Goal: Answer question/provide support: Share knowledge or assist other users

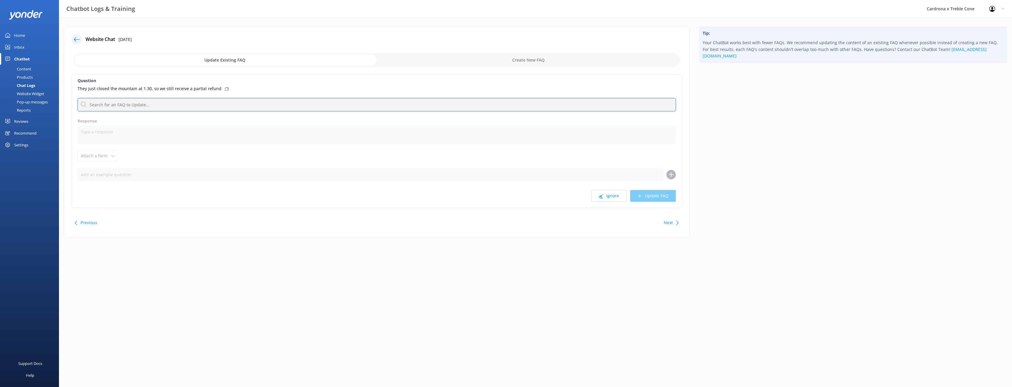
click at [138, 107] on input "text" at bounding box center [377, 104] width 598 height 13
click at [606, 196] on button "Ignore" at bounding box center [608, 196] width 35 height 12
click at [148, 110] on input "text" at bounding box center [377, 104] width 598 height 13
type input "kindy"
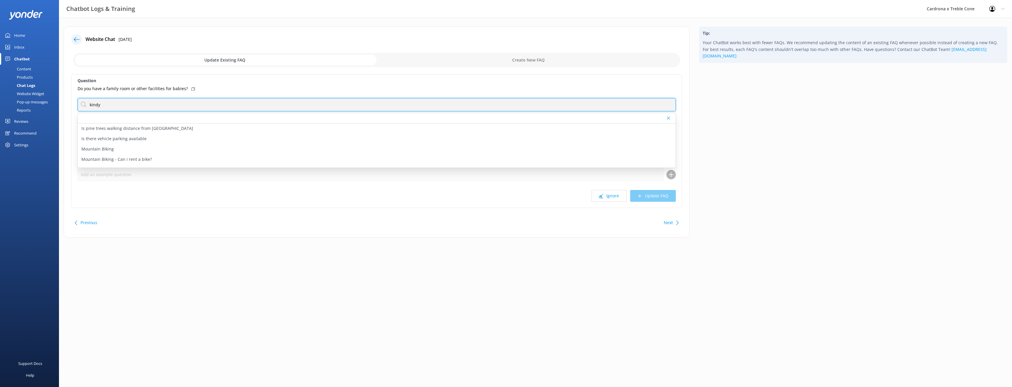
scroll to position [147, 0]
drag, startPoint x: 106, startPoint y: 104, endPoint x: 80, endPoint y: 103, distance: 26.3
click at [80, 103] on input "kindy" at bounding box center [377, 104] width 598 height 13
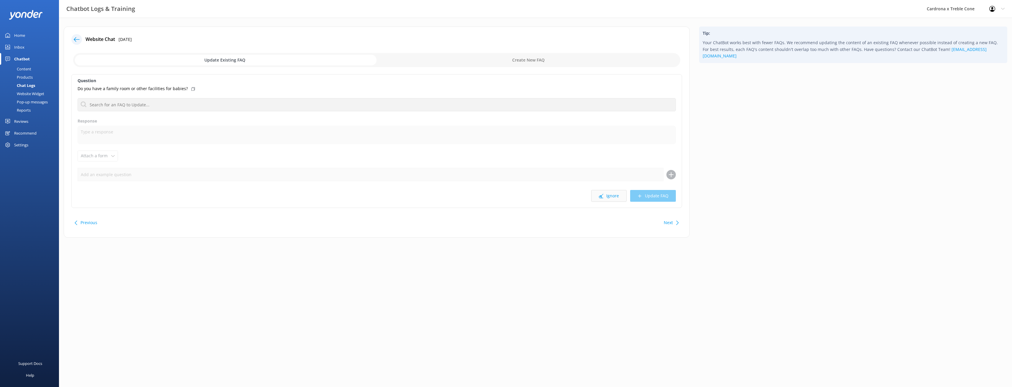
click at [610, 193] on button "Ignore" at bounding box center [608, 196] width 35 height 12
click at [614, 199] on button "Ignore" at bounding box center [608, 196] width 35 height 12
click at [607, 203] on div "Question Will we get a refund if there was no shuttle to take us up to the moun…" at bounding box center [376, 141] width 611 height 134
click at [617, 195] on button "Ignore" at bounding box center [608, 196] width 35 height 12
click at [602, 193] on button "Ignore" at bounding box center [608, 196] width 35 height 12
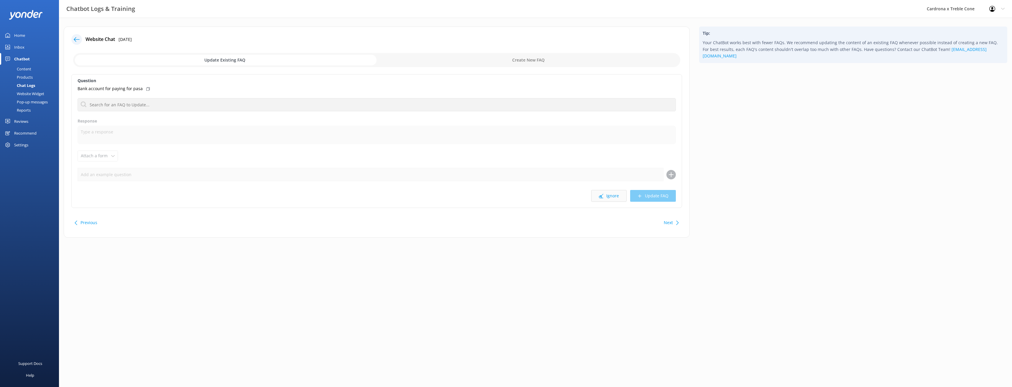
click at [611, 195] on button "Ignore" at bounding box center [608, 196] width 35 height 12
click at [610, 198] on button "Ignore" at bounding box center [608, 196] width 35 height 12
click at [619, 196] on button "Ignore" at bounding box center [608, 196] width 35 height 12
click at [621, 201] on button "Ignore" at bounding box center [608, 196] width 35 height 12
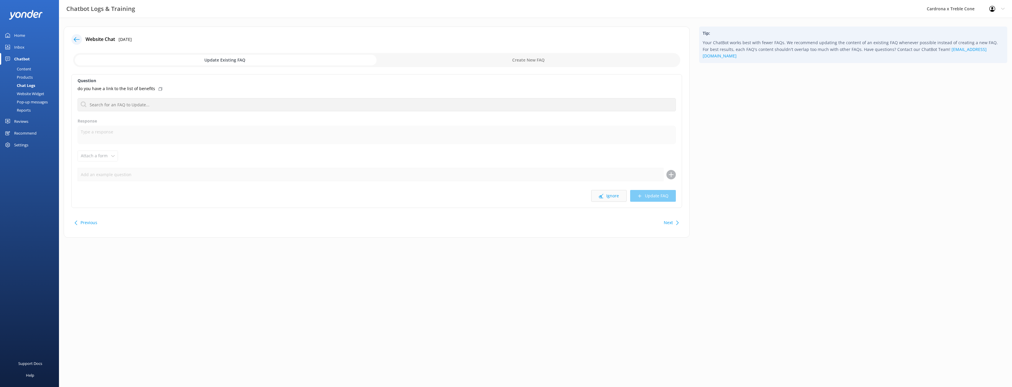
click at [599, 195] on icon at bounding box center [601, 196] width 4 height 4
click at [610, 194] on button "Ignore" at bounding box center [608, 196] width 35 height 12
click at [605, 201] on button "Ignore" at bounding box center [608, 196] width 35 height 12
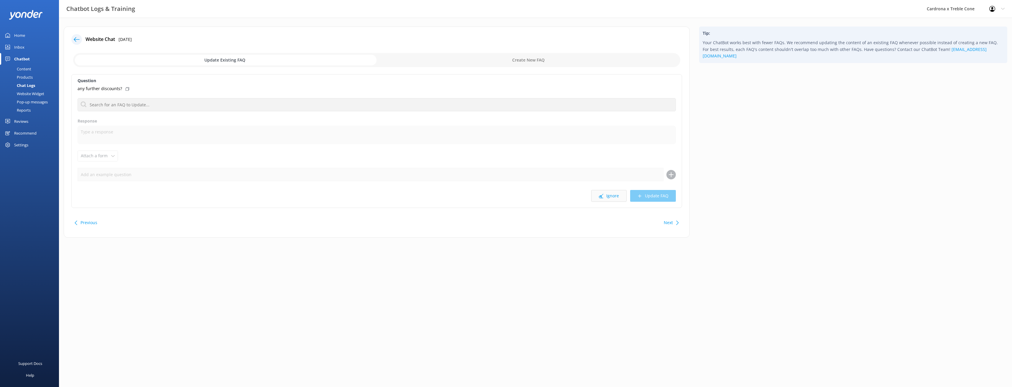
click at [609, 198] on button "Ignore" at bounding box center [608, 196] width 35 height 12
click at [611, 197] on button "Ignore" at bounding box center [608, 196] width 35 height 12
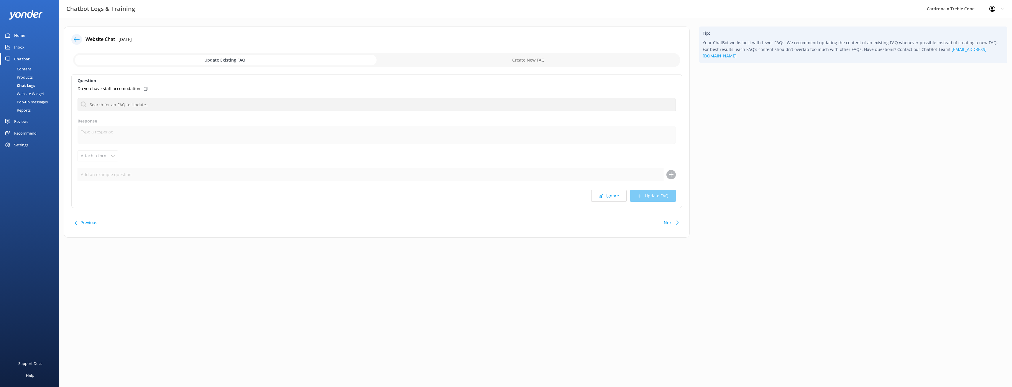
click at [611, 197] on button "Ignore" at bounding box center [608, 196] width 35 height 12
click at [630, 184] on div "Question Are you busy [DATE] About Working for Cardrona X Treble Cone Accommoda…" at bounding box center [376, 141] width 611 height 134
click at [605, 197] on button "Ignore" at bounding box center [608, 196] width 35 height 12
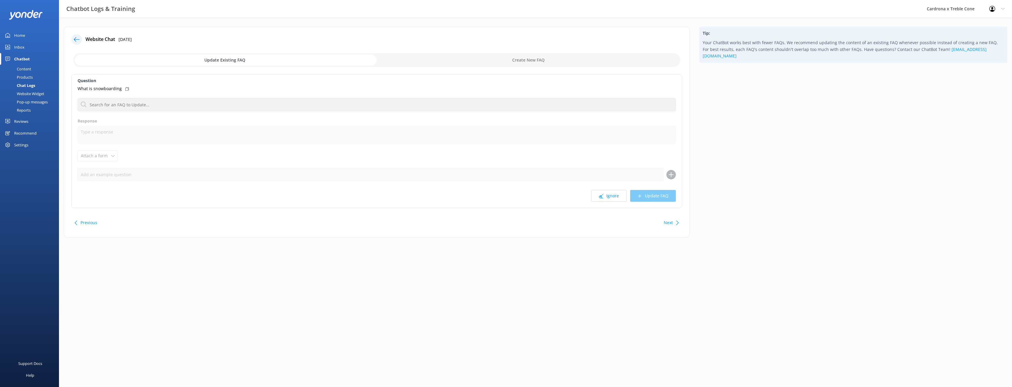
click at [605, 197] on button "Ignore" at bounding box center [608, 196] width 35 height 12
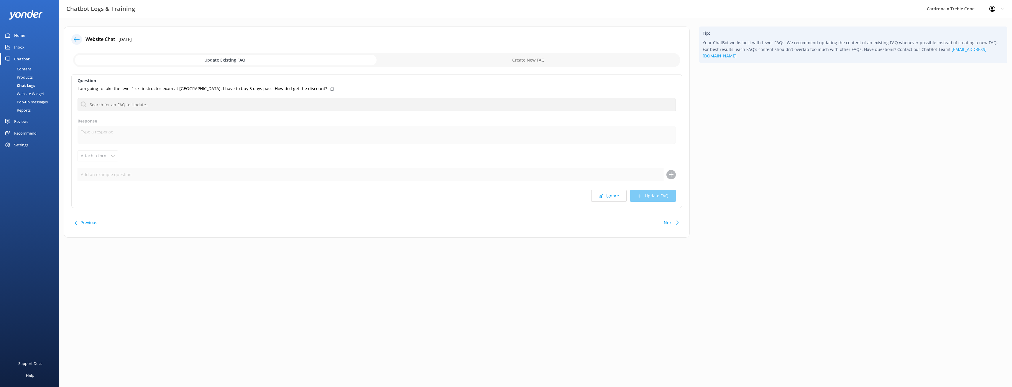
click at [605, 197] on button "Ignore" at bounding box center [608, 196] width 35 height 12
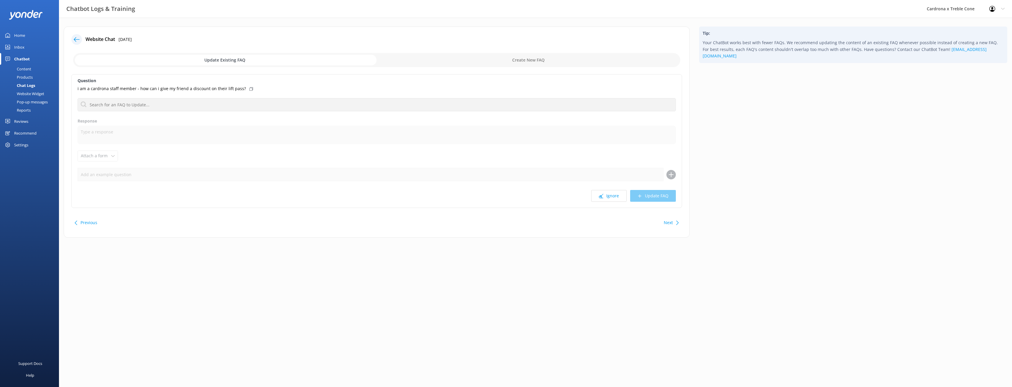
click at [605, 197] on button "Ignore" at bounding box center [608, 196] width 35 height 12
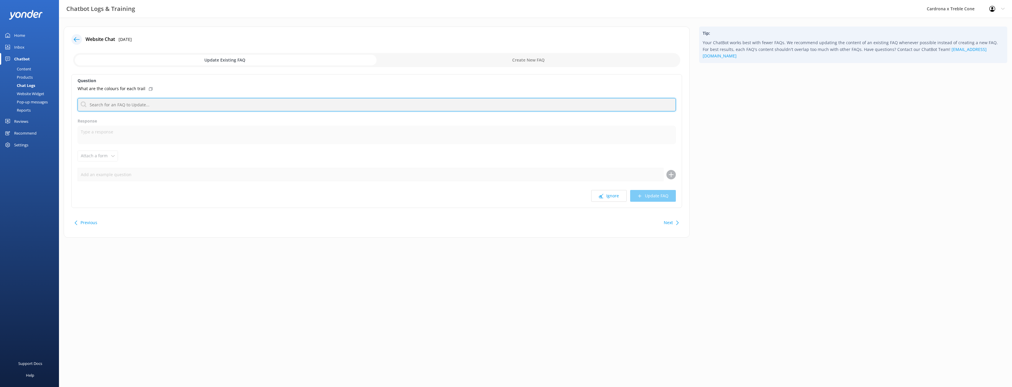
drag, startPoint x: 190, startPoint y: 110, endPoint x: 192, endPoint y: 103, distance: 6.4
click at [191, 105] on input "text" at bounding box center [377, 104] width 598 height 13
click at [225, 58] on input "checkbox" at bounding box center [376, 60] width 607 height 14
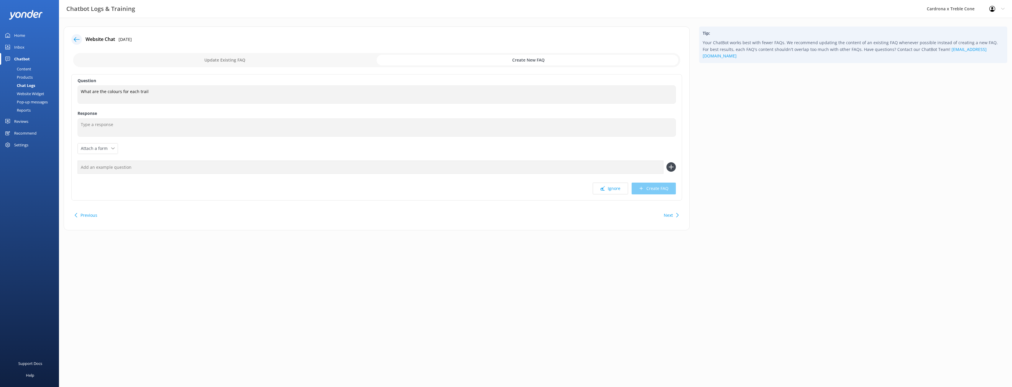
click at [532, 57] on input "checkbox" at bounding box center [376, 60] width 607 height 14
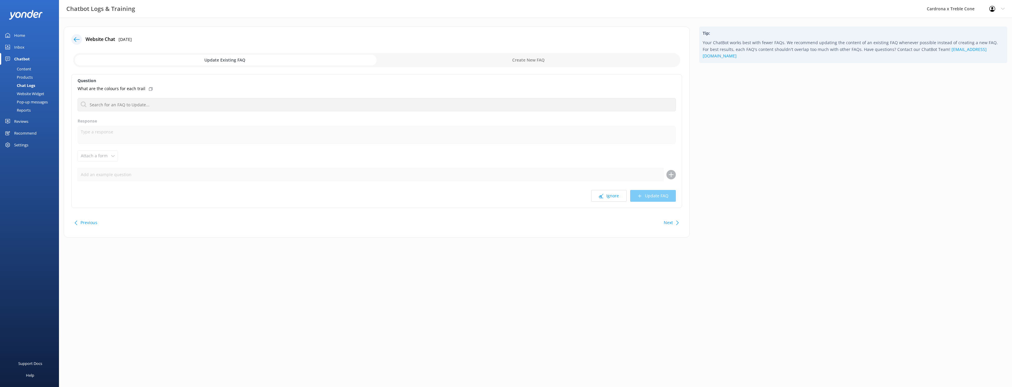
click at [254, 61] on input "checkbox" at bounding box center [376, 60] width 607 height 14
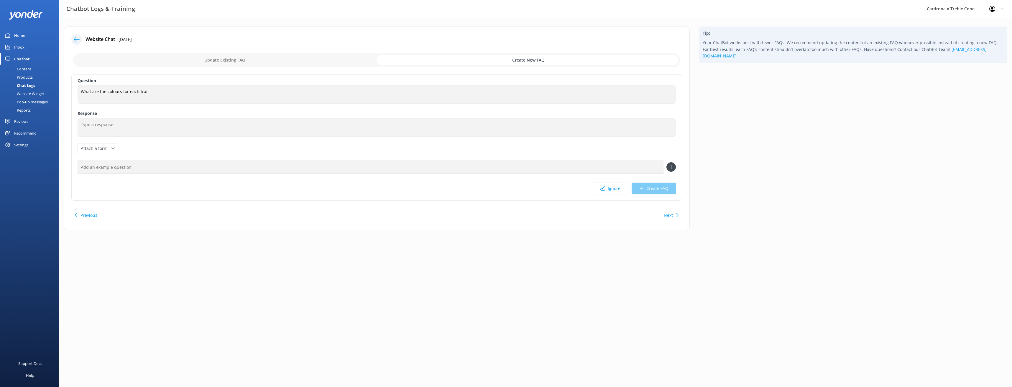
click at [254, 61] on input "checkbox" at bounding box center [376, 60] width 607 height 14
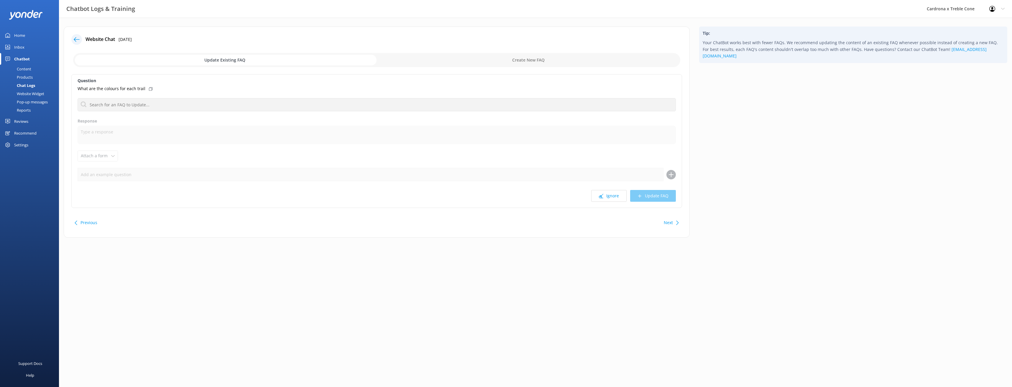
click at [254, 61] on input "checkbox" at bounding box center [376, 60] width 607 height 14
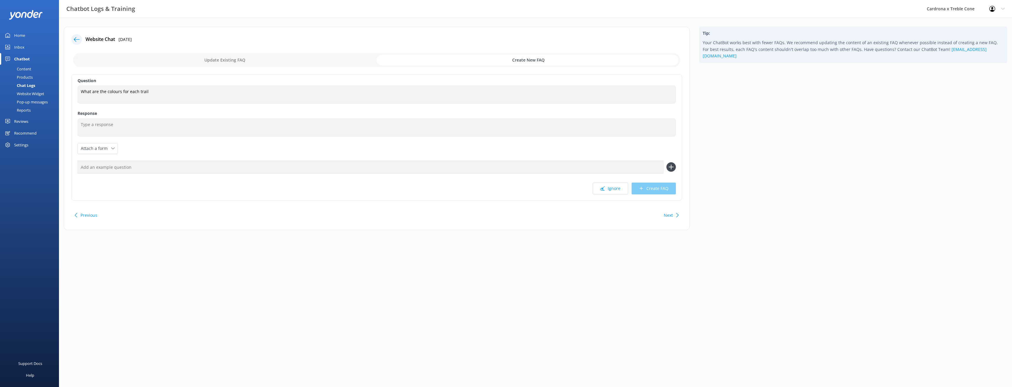
click at [254, 61] on input "checkbox" at bounding box center [376, 60] width 607 height 14
checkbox input "false"
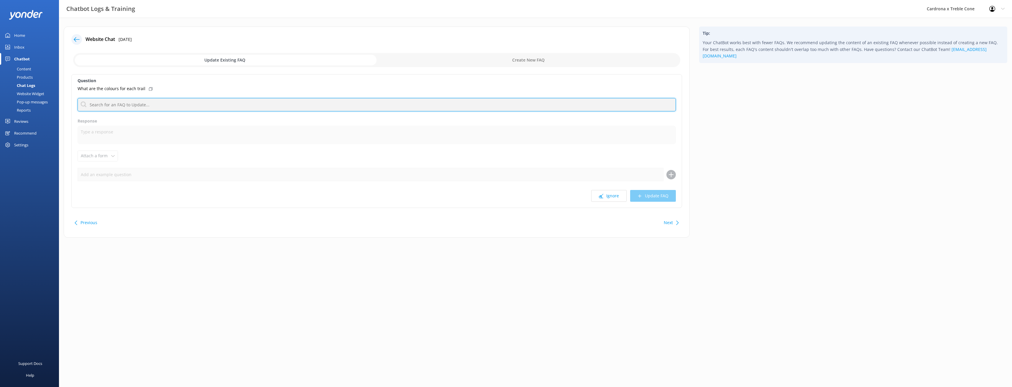
click at [148, 107] on input "text" at bounding box center [377, 104] width 598 height 13
type input "trail map"
click at [133, 137] on div "What trails do you have" at bounding box center [377, 139] width 598 height 10
type textarea "Check out our Cardrona and Treble Cone Trail Maps for all the lifts, trails, ca…"
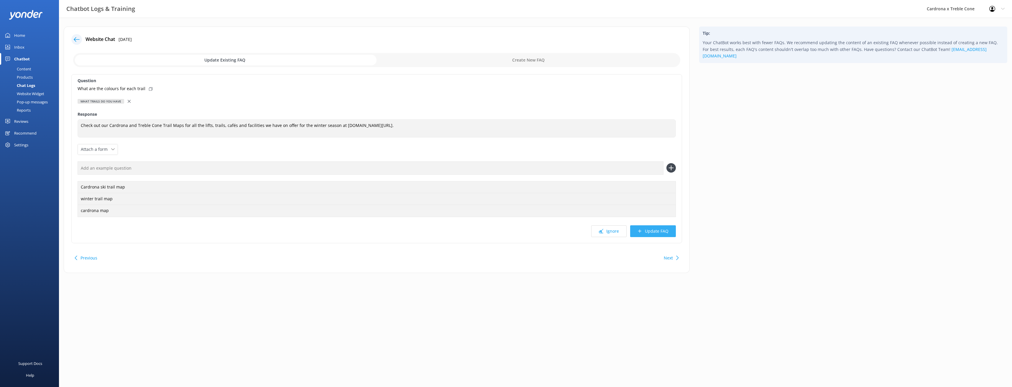
click at [651, 233] on button "Update FAQ" at bounding box center [653, 232] width 46 height 12
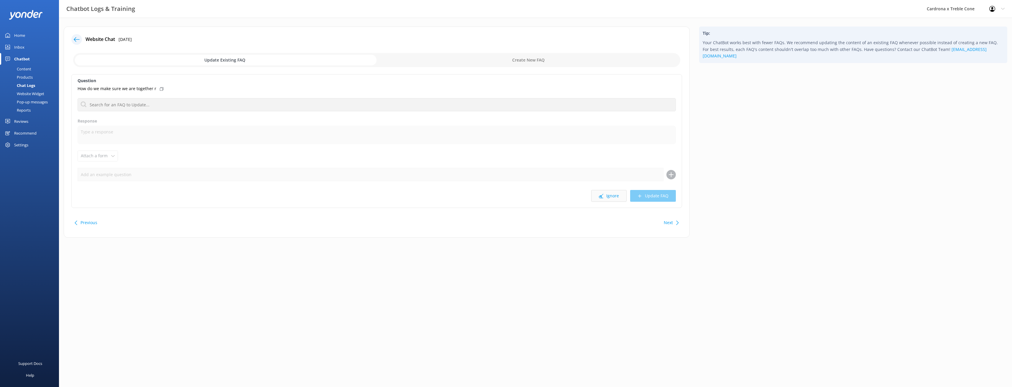
click at [613, 198] on button "Ignore" at bounding box center [608, 196] width 35 height 12
click at [613, 195] on button "Ignore" at bounding box center [608, 196] width 35 height 12
click at [611, 195] on button "Ignore" at bounding box center [608, 196] width 35 height 12
click at [613, 195] on button "Ignore" at bounding box center [608, 196] width 35 height 12
click at [604, 194] on button "Ignore" at bounding box center [608, 196] width 35 height 12
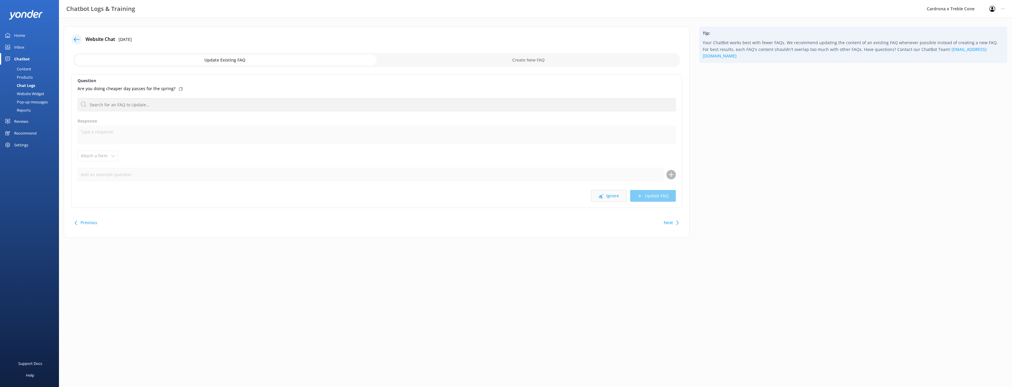
click at [606, 198] on button "Ignore" at bounding box center [608, 196] width 35 height 12
click at [614, 194] on button "Ignore" at bounding box center [608, 196] width 35 height 12
click at [605, 193] on button "Ignore" at bounding box center [608, 196] width 35 height 12
click at [608, 198] on button "Ignore" at bounding box center [608, 196] width 35 height 12
click at [611, 198] on button "Ignore" at bounding box center [608, 196] width 35 height 12
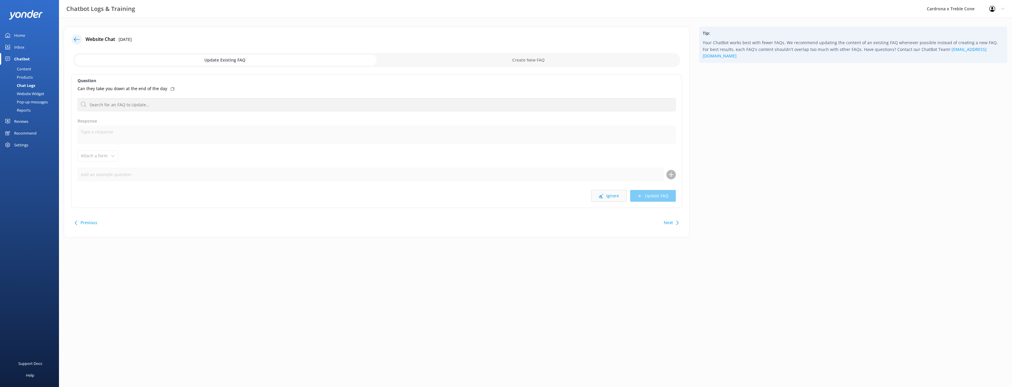
click at [609, 200] on button "Ignore" at bounding box center [608, 196] width 35 height 12
click at [608, 195] on button "Ignore" at bounding box center [608, 196] width 35 height 12
click at [609, 195] on button "Ignore" at bounding box center [608, 196] width 35 height 12
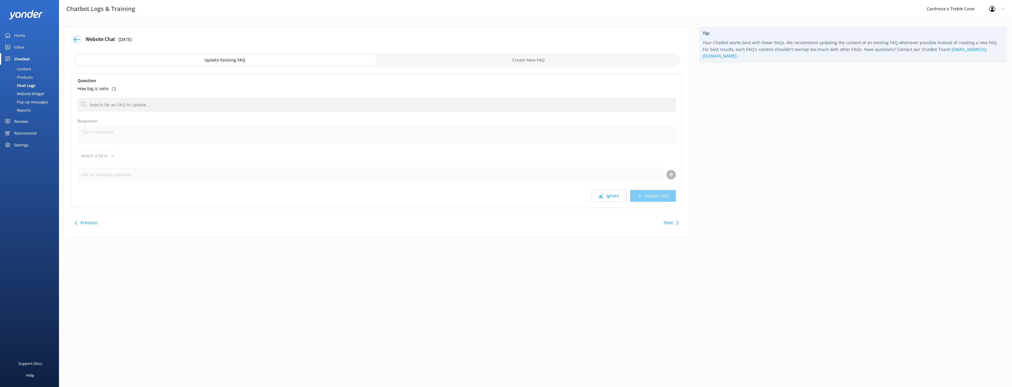
click at [609, 195] on button "Ignore" at bounding box center [608, 196] width 35 height 12
click at [606, 197] on button "Ignore" at bounding box center [608, 196] width 35 height 12
click at [608, 193] on button "Ignore" at bounding box center [608, 196] width 35 height 12
click at [608, 200] on button "Ignore" at bounding box center [608, 196] width 35 height 12
click at [607, 199] on button "Ignore" at bounding box center [608, 196] width 35 height 12
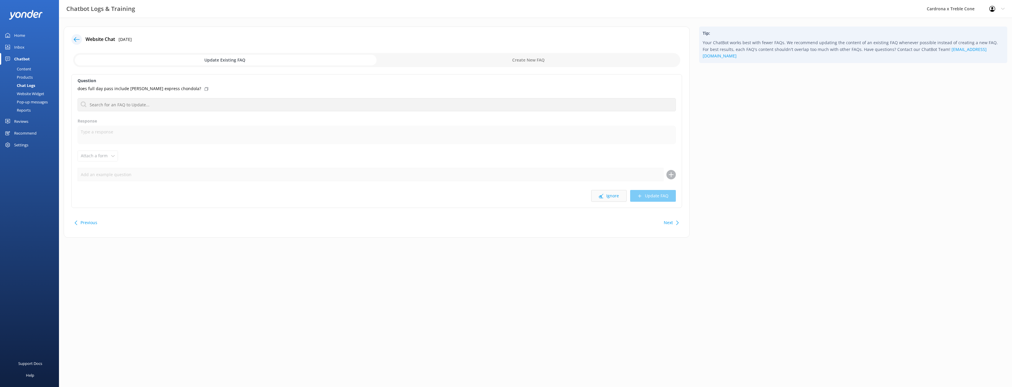
click at [608, 196] on button "Ignore" at bounding box center [608, 196] width 35 height 12
click at [604, 199] on button "Ignore" at bounding box center [608, 196] width 35 height 12
click at [608, 195] on button "Ignore" at bounding box center [608, 196] width 35 height 12
click at [607, 195] on button "Ignore" at bounding box center [608, 196] width 35 height 12
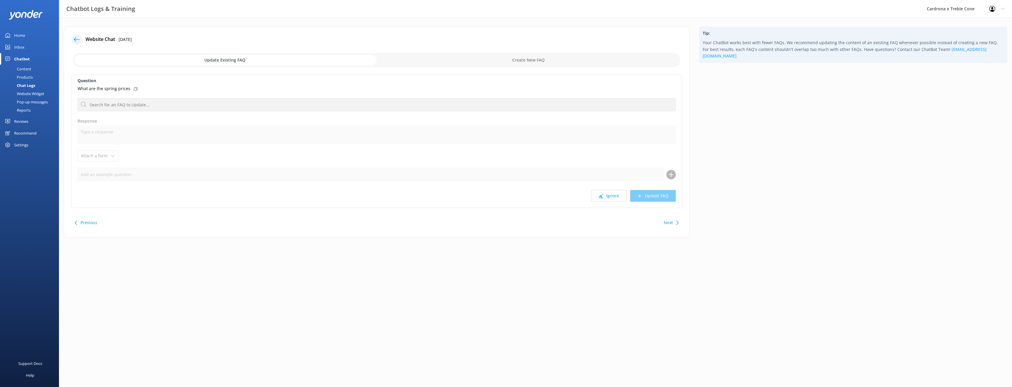
click at [607, 195] on button "Ignore" at bounding box center [608, 196] width 35 height 12
click at [177, 103] on input "text" at bounding box center [377, 104] width 598 height 13
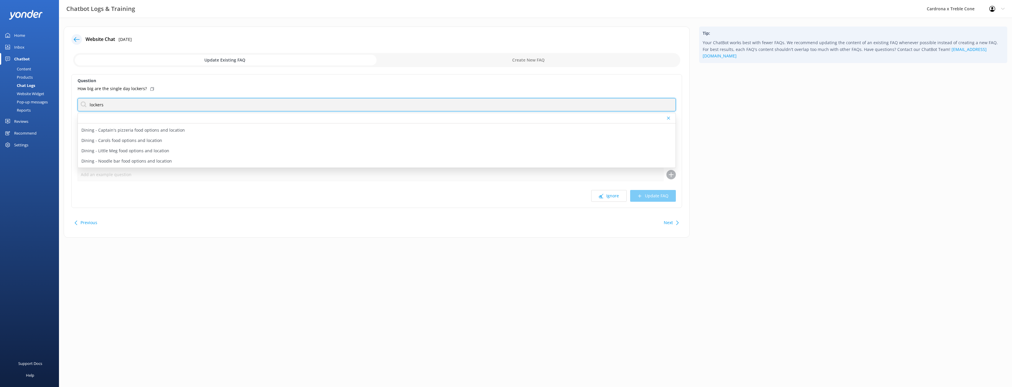
scroll to position [88, 0]
type input "lockers"
click at [91, 141] on p "How to book locker" at bounding box center [99, 143] width 37 height 6
type textarea "If you're just here for a single day and want to stow a few small things, we ha…"
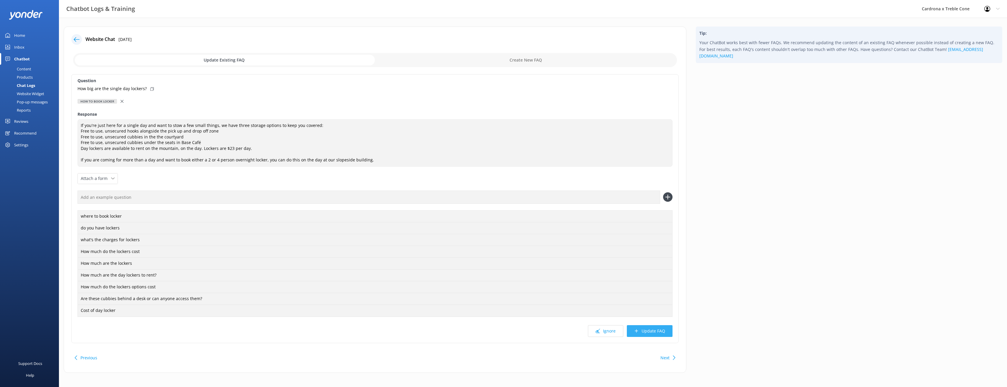
click at [652, 328] on button "Update FAQ" at bounding box center [650, 331] width 46 height 12
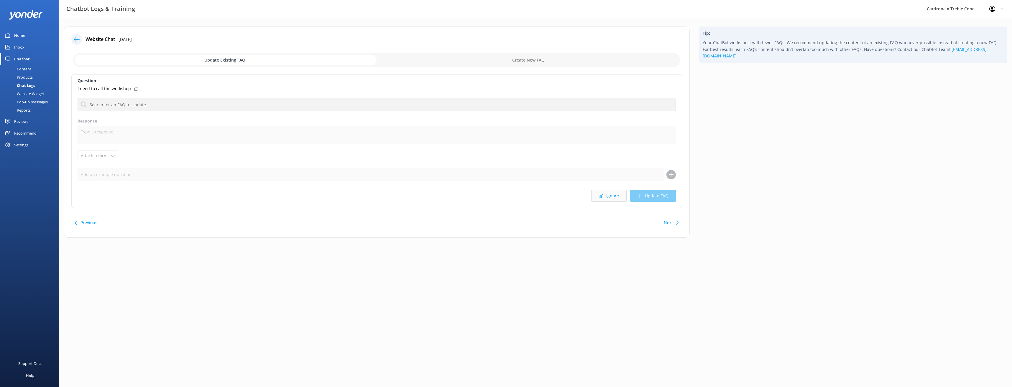
click at [602, 199] on button "Ignore" at bounding box center [608, 196] width 35 height 12
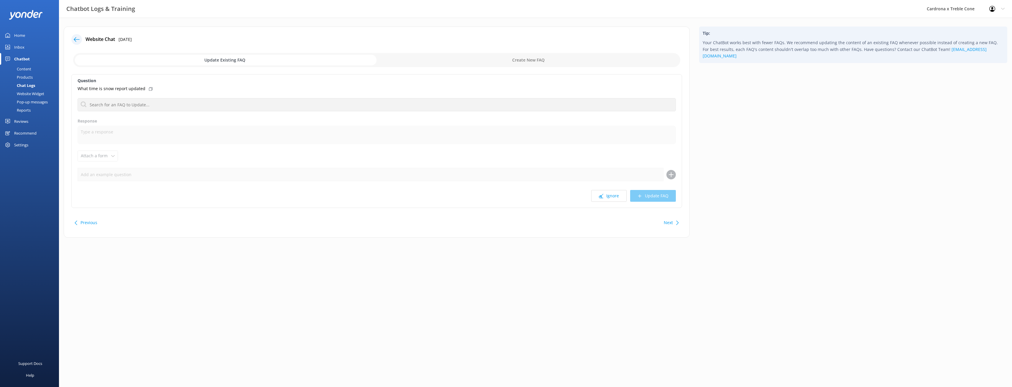
click at [602, 199] on button "Ignore" at bounding box center [608, 196] width 35 height 12
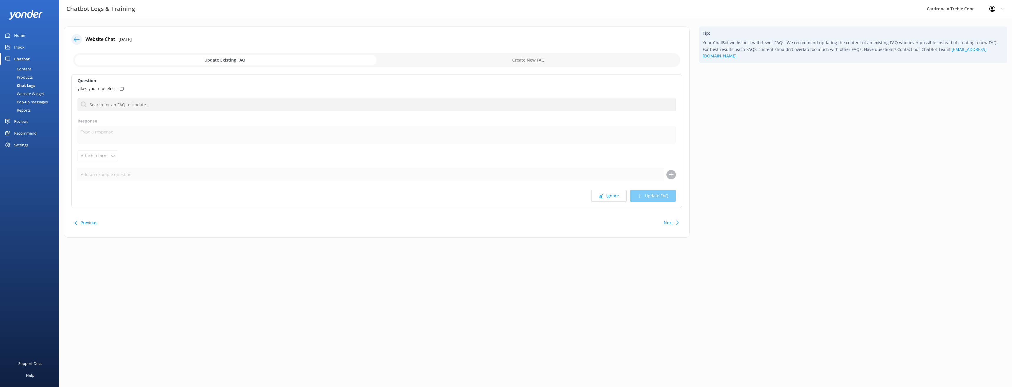
click at [602, 199] on button "Ignore" at bounding box center [608, 196] width 35 height 12
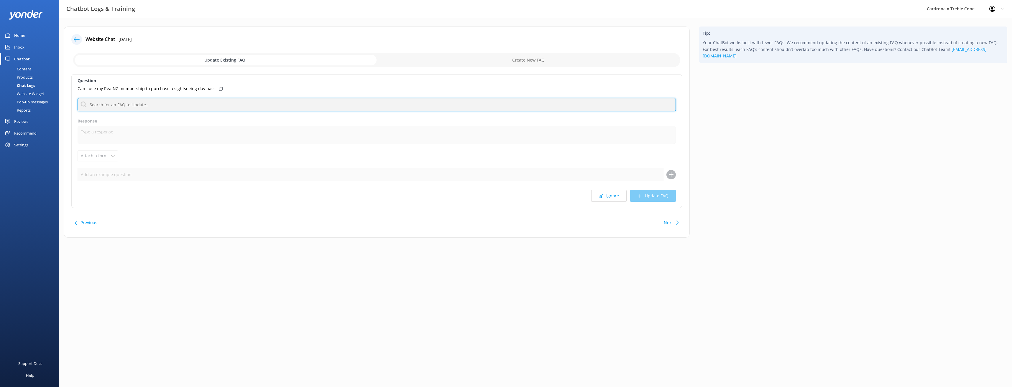
click at [123, 104] on input "text" at bounding box center [377, 104] width 598 height 13
type input "realnz"
click at [142, 142] on div "Real Rewards Membership" at bounding box center [377, 139] width 598 height 10
type textarea "A massive perk of having an Unlimited Season Pass - A Real Rewards Membership v…"
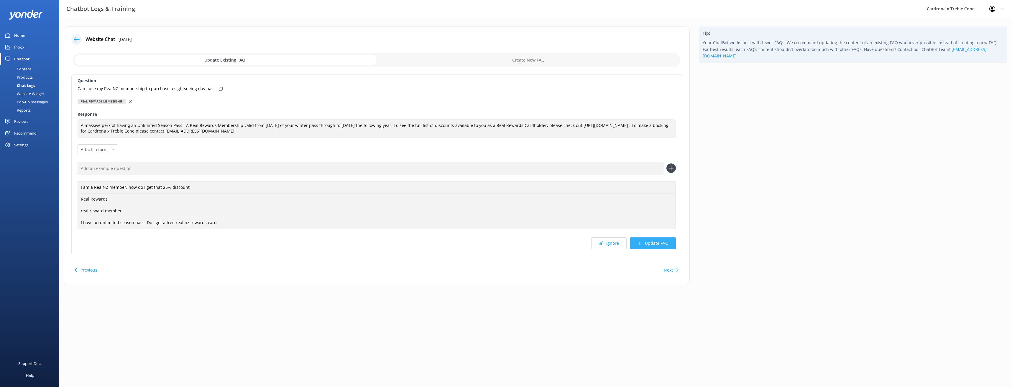
click at [649, 244] on button "Update FAQ" at bounding box center [653, 244] width 46 height 12
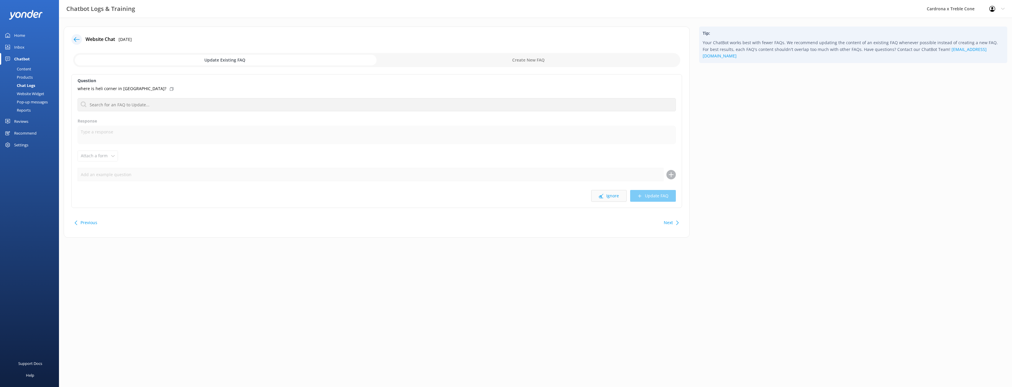
click at [613, 193] on button "Ignore" at bounding box center [608, 196] width 35 height 12
click at [618, 191] on button "Ignore" at bounding box center [608, 196] width 35 height 12
click at [617, 192] on button "Ignore" at bounding box center [608, 196] width 35 height 12
click at [617, 199] on button "Ignore" at bounding box center [608, 196] width 35 height 12
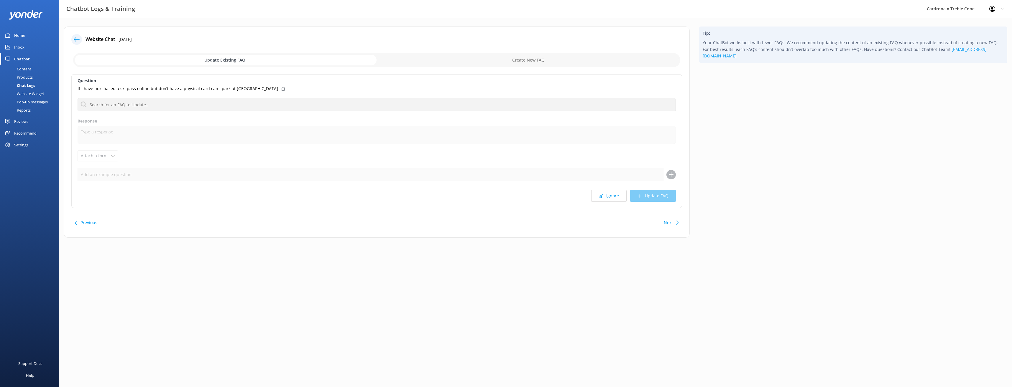
click at [617, 199] on button "Ignore" at bounding box center [608, 196] width 35 height 12
click at [121, 103] on input "text" at bounding box center [377, 104] width 598 height 13
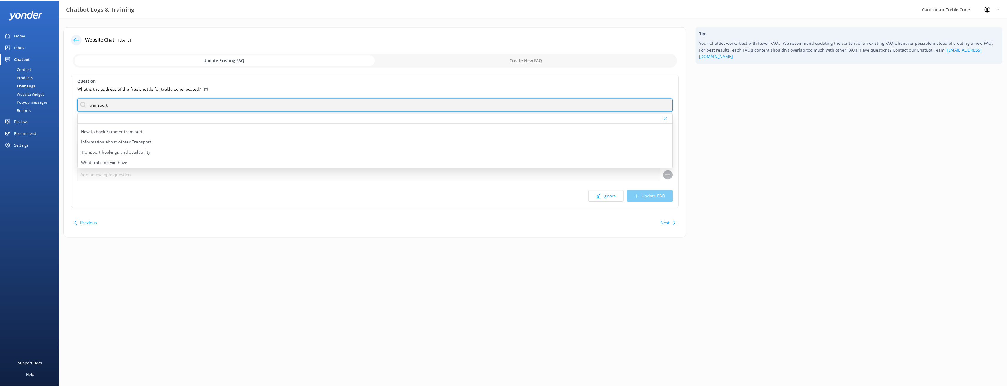
scroll to position [59, 0]
type input "transport"
click at [170, 130] on div "Information about winter Transport" at bounding box center [377, 131] width 598 height 10
type textarea "Our aim is to reduce emissions, so we encourage using the bus for transportatio…"
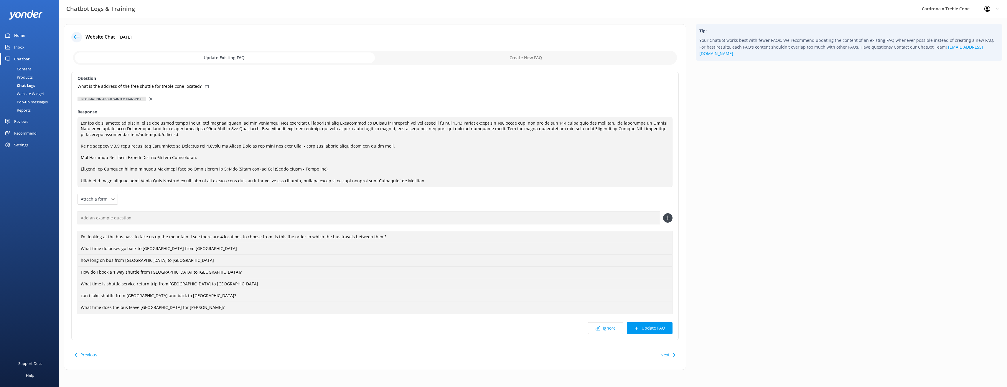
scroll to position [3, 0]
click at [152, 98] on div at bounding box center [151, 98] width 4 height 6
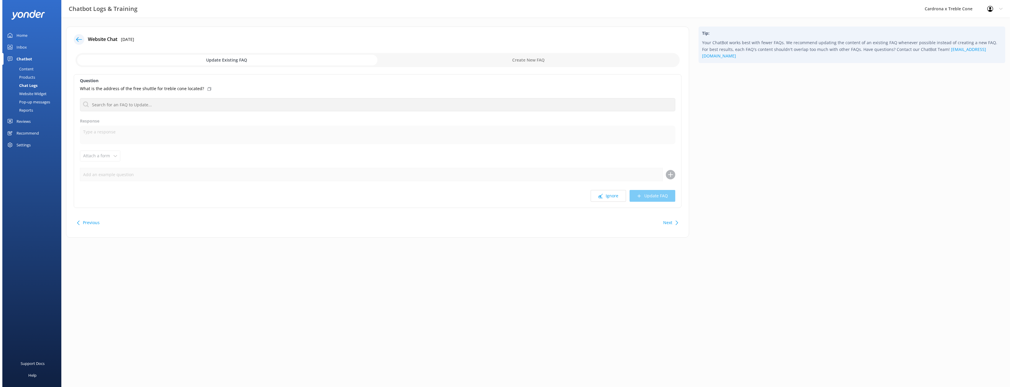
scroll to position [0, 0]
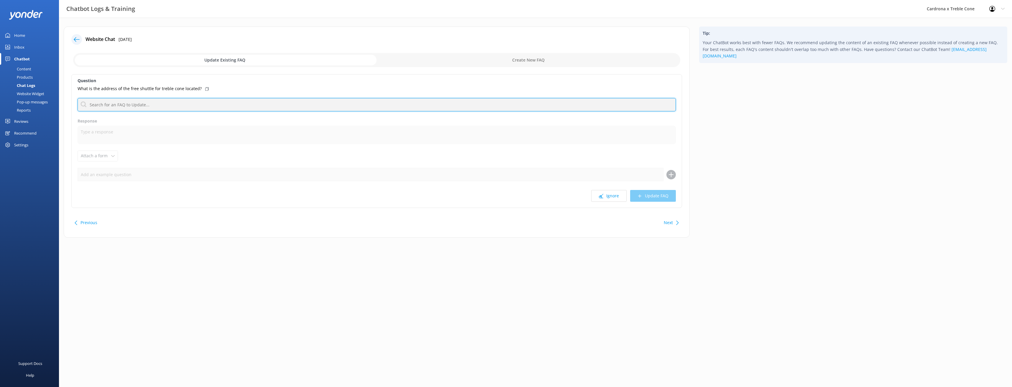
click at [131, 105] on input "text" at bounding box center [377, 104] width 598 height 13
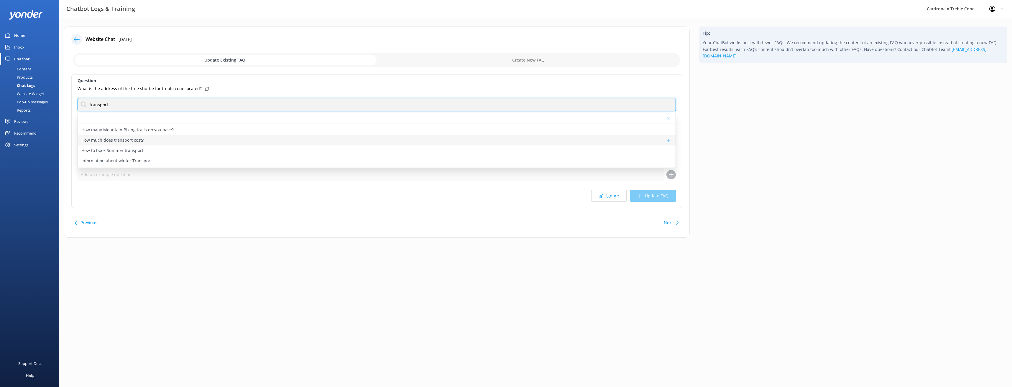
scroll to position [59, 0]
type input "transport"
click at [138, 161] on p "Where are the transport pickup locations" at bounding box center [121, 162] width 81 height 6
type textarea "Our Queenstown and [GEOGRAPHIC_DATA] buses have a range of pick-up locations th…"
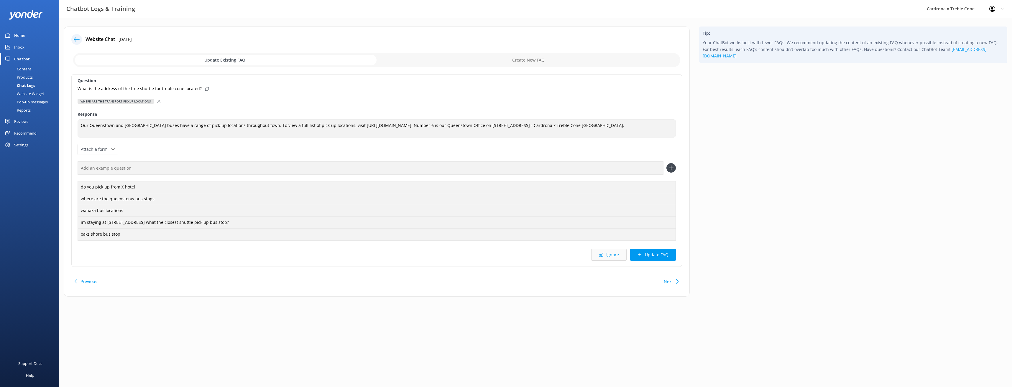
click at [611, 256] on button "Ignore" at bounding box center [608, 255] width 35 height 12
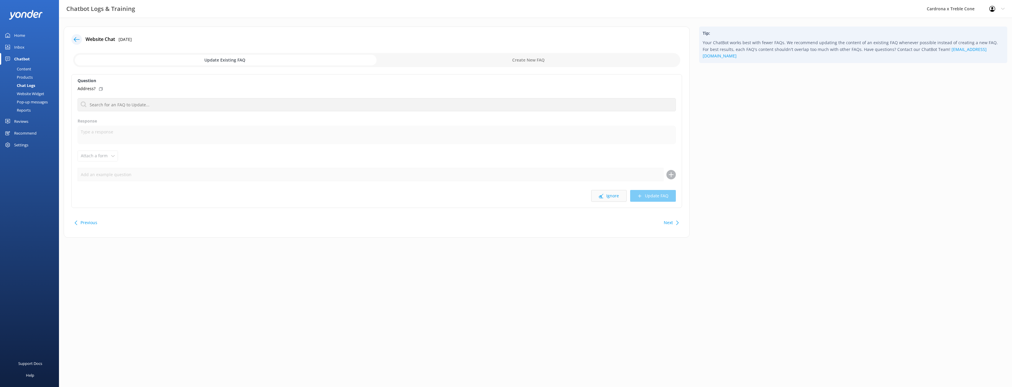
click at [608, 198] on button "Ignore" at bounding box center [608, 196] width 35 height 12
click at [608, 197] on button "Ignore" at bounding box center [608, 196] width 35 height 12
click at [180, 99] on input "text" at bounding box center [377, 104] width 598 height 13
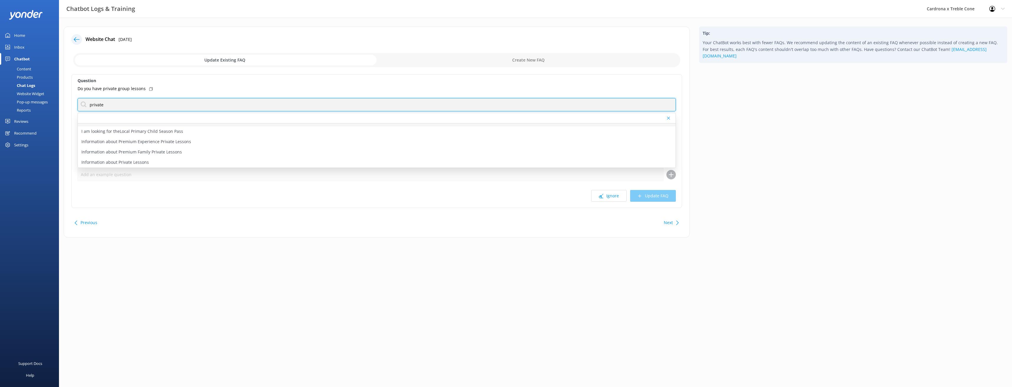
scroll to position [59, 0]
type input "private"
click at [200, 151] on div "Information about Private Lessons" at bounding box center [377, 152] width 598 height 10
type textarea "Accelerate your learning with Private Lessons! Learn to snowboard or ski, maste…"
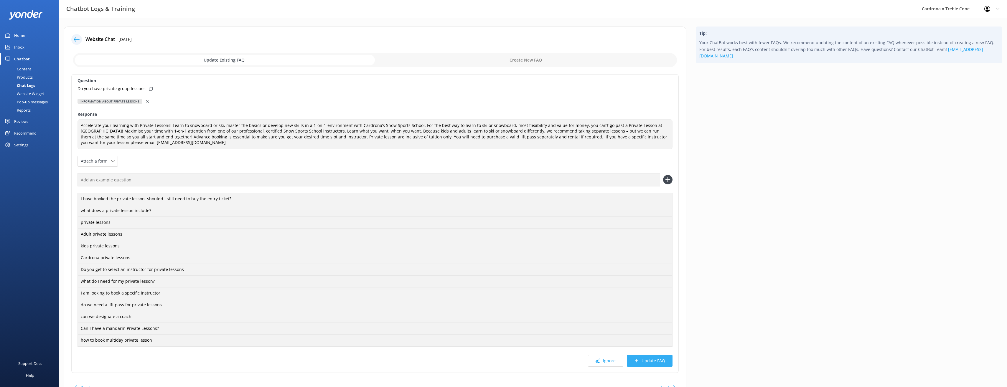
click at [660, 362] on button "Update FAQ" at bounding box center [650, 361] width 46 height 12
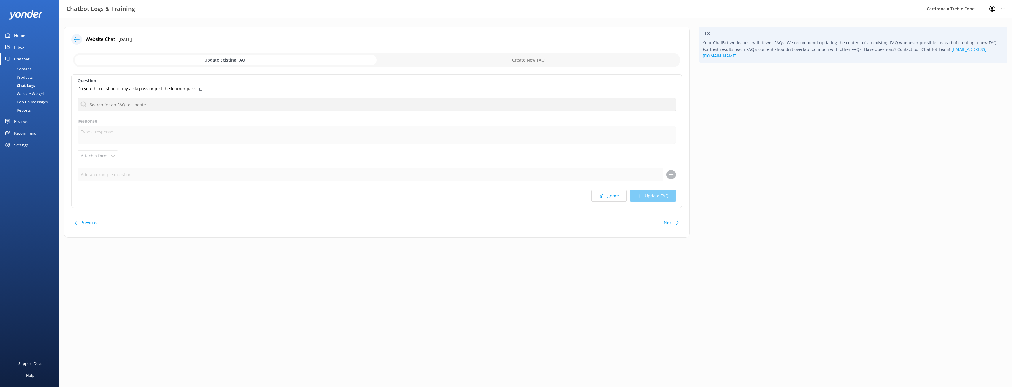
click at [602, 193] on button "Ignore" at bounding box center [608, 196] width 35 height 12
click at [606, 198] on button "Ignore" at bounding box center [608, 196] width 35 height 12
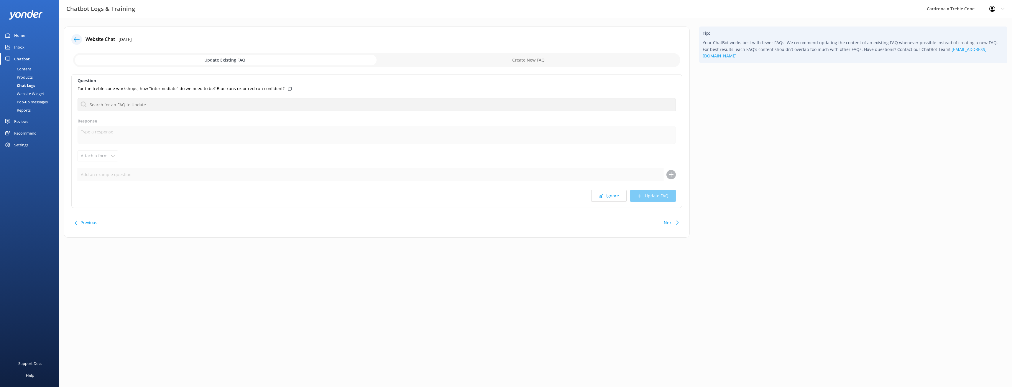
click at [606, 198] on button "Ignore" at bounding box center [608, 196] width 35 height 12
click at [608, 201] on button "Ignore" at bounding box center [608, 196] width 35 height 12
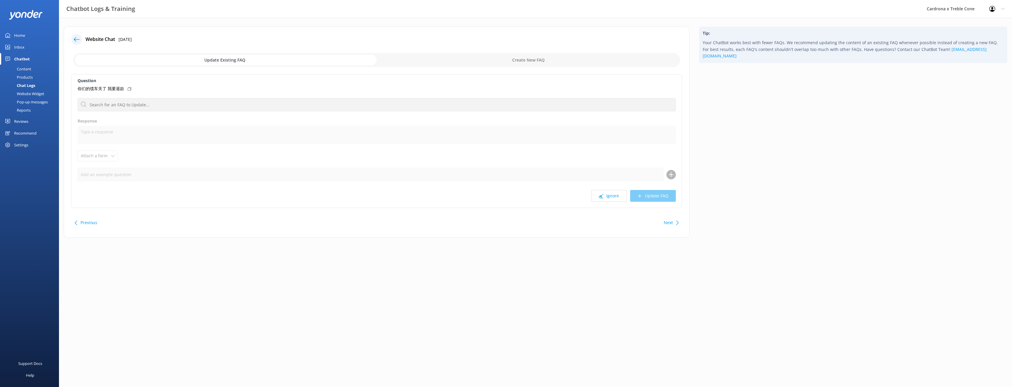
click at [608, 201] on button "Ignore" at bounding box center [608, 196] width 35 height 12
click at [609, 200] on button "Ignore" at bounding box center [608, 196] width 35 height 12
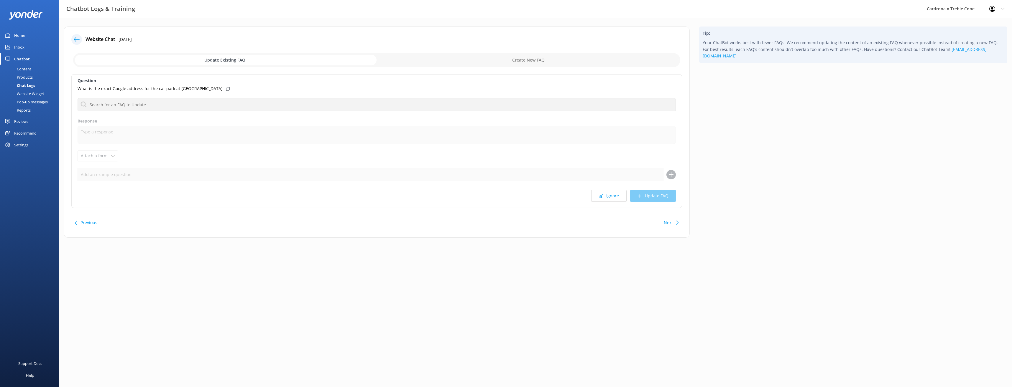
click at [619, 203] on div "Question What is the exact Google address for the car park at [GEOGRAPHIC_DATA]…" at bounding box center [376, 141] width 611 height 134
click at [617, 197] on button "Ignore" at bounding box center [608, 196] width 35 height 12
click at [118, 104] on input "text" at bounding box center [377, 104] width 598 height 13
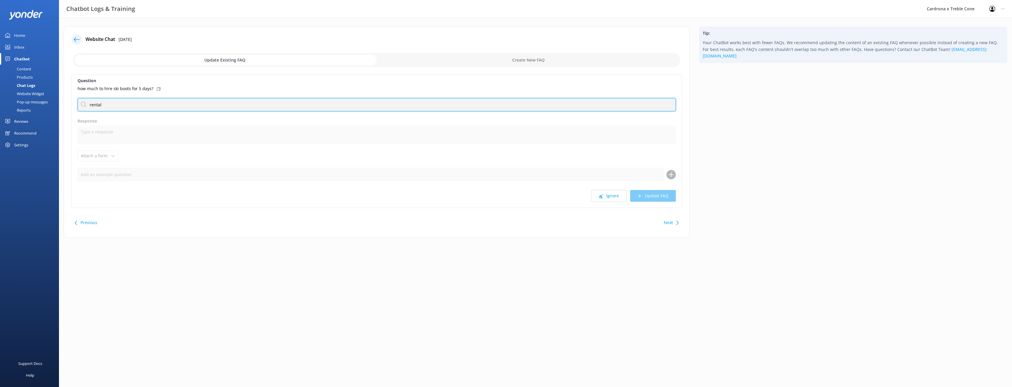
type input "rentals"
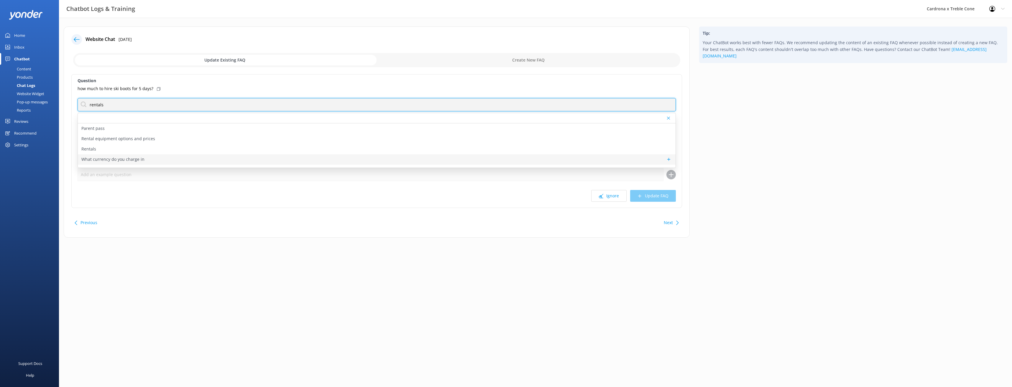
scroll to position [114, 0]
click at [152, 161] on div "Rentals" at bounding box center [377, 159] width 598 height 10
type textarea "Rental equipment is available for collection the day prior from Wānaka - [STREE…"
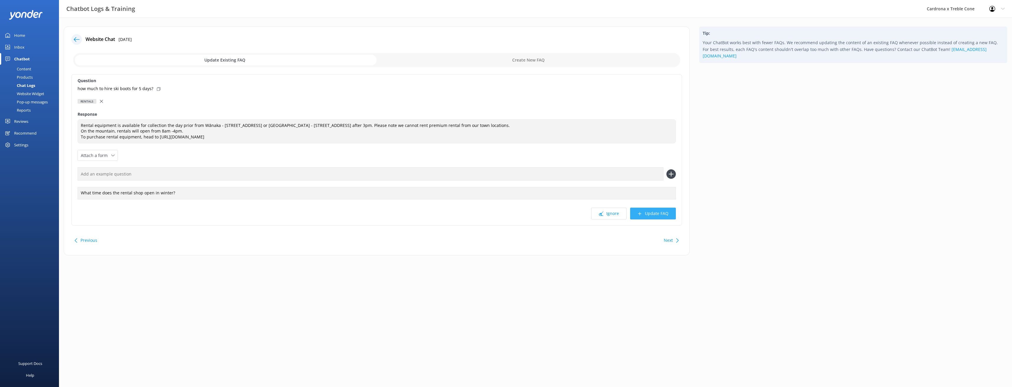
click at [657, 214] on button "Update FAQ" at bounding box center [653, 214] width 46 height 12
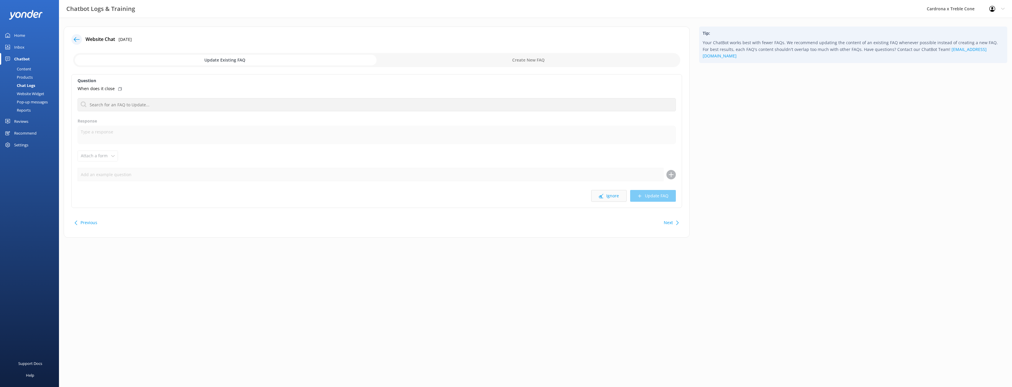
click at [605, 196] on button "Ignore" at bounding box center [608, 196] width 35 height 12
click at [609, 198] on button "Ignore" at bounding box center [608, 196] width 35 height 12
click at [600, 197] on icon at bounding box center [601, 196] width 4 height 4
click at [604, 195] on button "Ignore" at bounding box center [608, 196] width 35 height 12
click at [612, 197] on button "Ignore" at bounding box center [608, 196] width 35 height 12
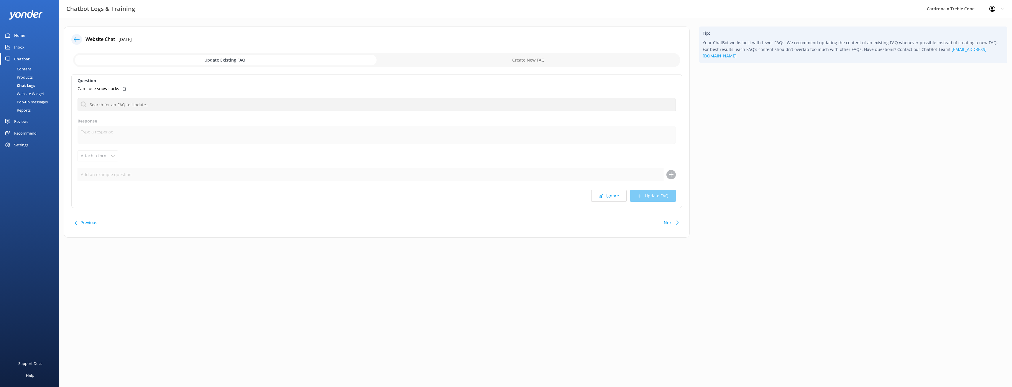
click at [612, 197] on button "Ignore" at bounding box center [608, 196] width 35 height 12
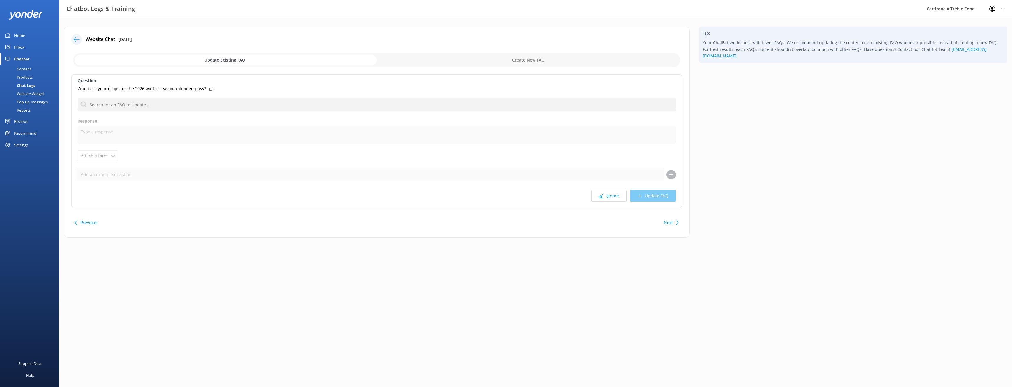
click at [612, 197] on button "Ignore" at bounding box center [608, 196] width 35 height 12
click at [160, 103] on input "text" at bounding box center [377, 104] width 598 height 13
type input "trail map"
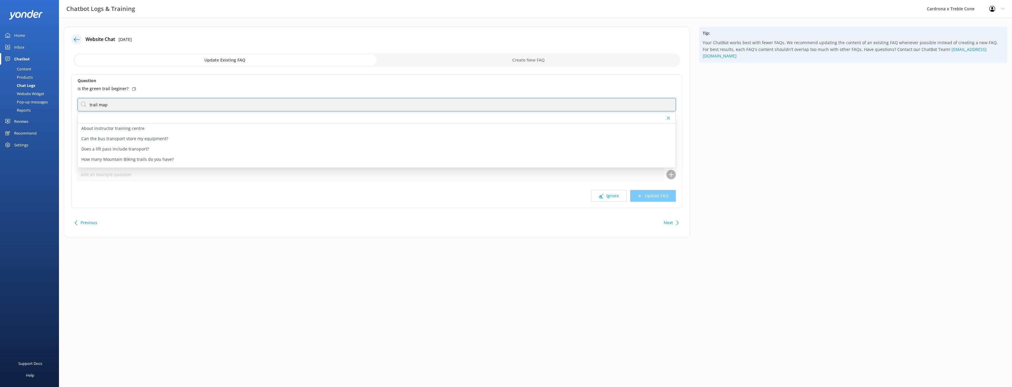
drag, startPoint x: 127, startPoint y: 107, endPoint x: 6, endPoint y: 95, distance: 122.1
click at [6, 95] on div "Chatbot Logs & Training Cardrona x Treble Cone Profile Settings Logout Home Inb…" at bounding box center [506, 137] width 1012 height 238
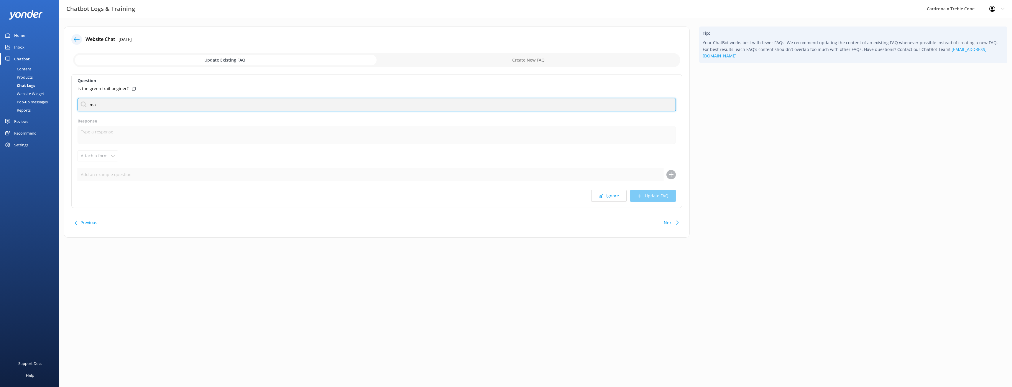
type input "map"
drag, startPoint x: 124, startPoint y: 103, endPoint x: 48, endPoint y: 101, distance: 75.2
click at [48, 101] on div "Chatbot Logs & Training Cardrona x Treble Cone Profile Settings Logout Home Inb…" at bounding box center [506, 137] width 1012 height 238
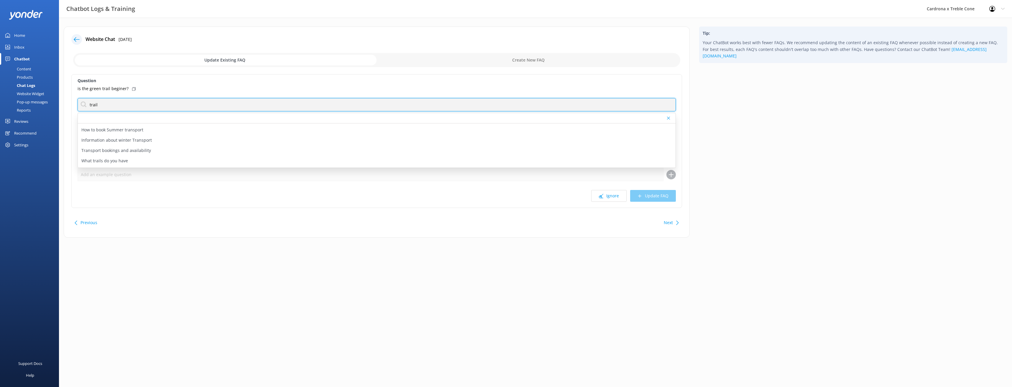
scroll to position [59, 0]
type input "trail"
click at [130, 152] on div "What trails do you have" at bounding box center [377, 152] width 598 height 10
type textarea "Check out our Cardrona and Treble Cone Trail Maps for all the lifts, trails, ca…"
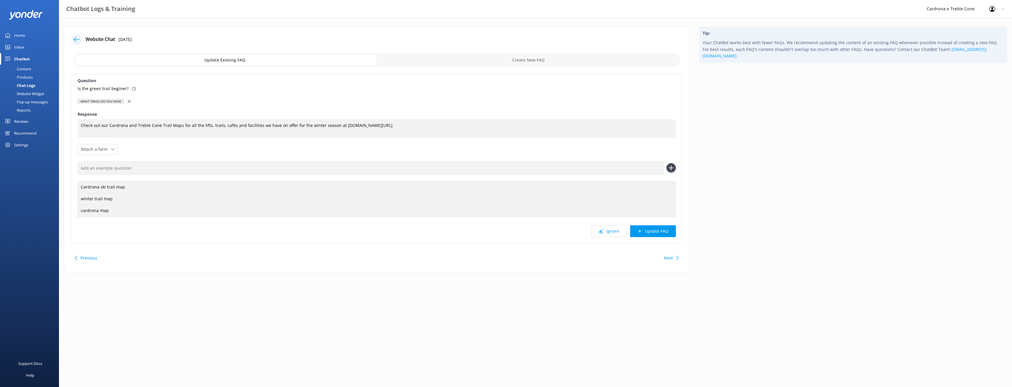
click at [664, 233] on button "Update FAQ" at bounding box center [653, 232] width 46 height 12
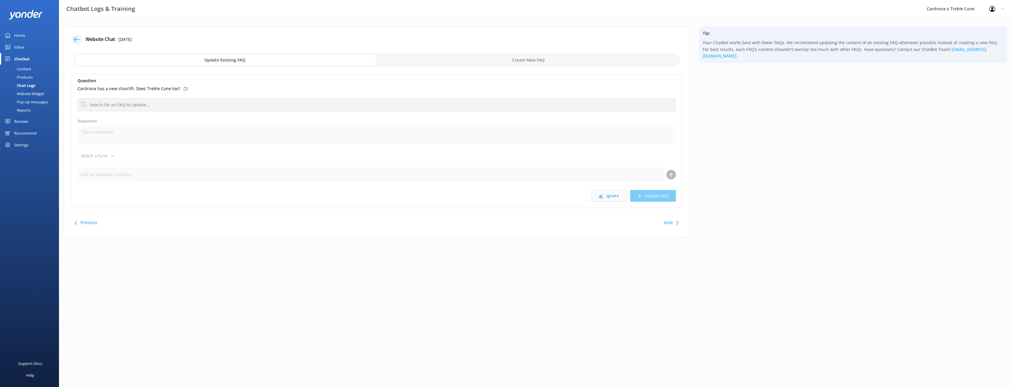
click at [602, 199] on button "Ignore" at bounding box center [608, 196] width 35 height 12
click at [616, 196] on button "Ignore" at bounding box center [608, 196] width 35 height 12
click at [606, 196] on button "Ignore" at bounding box center [608, 196] width 35 height 12
click at [77, 43] on div at bounding box center [76, 39] width 11 height 11
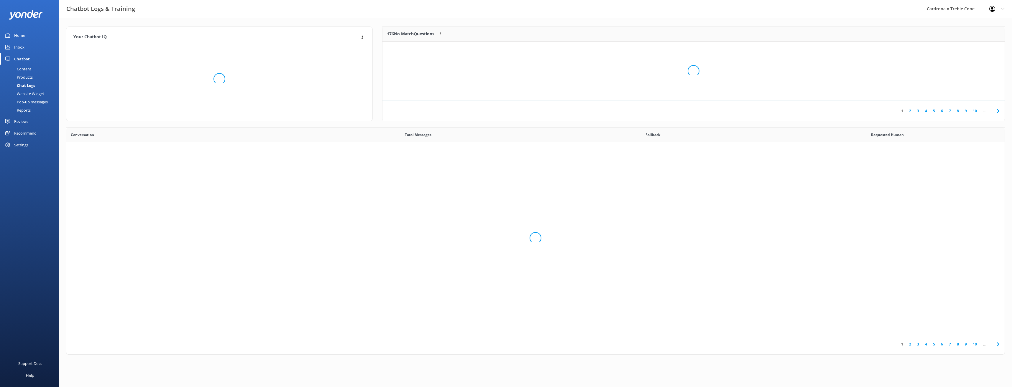
scroll to position [202, 934]
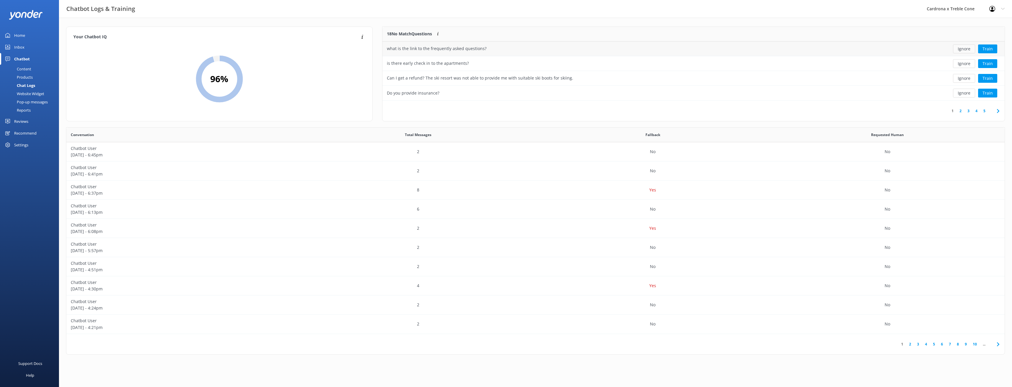
click at [965, 49] on button "Ignore" at bounding box center [964, 49] width 22 height 9
click at [984, 47] on button "Train" at bounding box center [987, 49] width 19 height 9
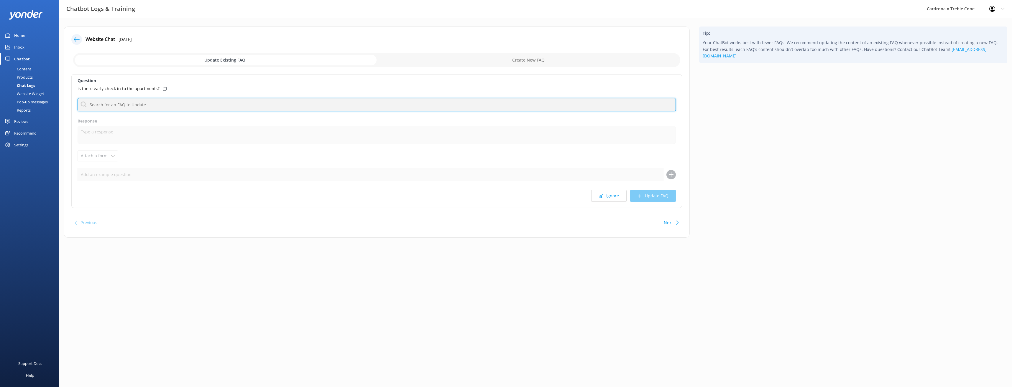
click at [175, 102] on input "text" at bounding box center [377, 104] width 598 height 13
type input "apartment"
click at [136, 131] on p "Accommodation - Room options and capacities" at bounding box center [127, 128] width 93 height 6
type textarea "We have 15 on-mountain apartments at [GEOGRAPHIC_DATA], made up of 3 configurat…"
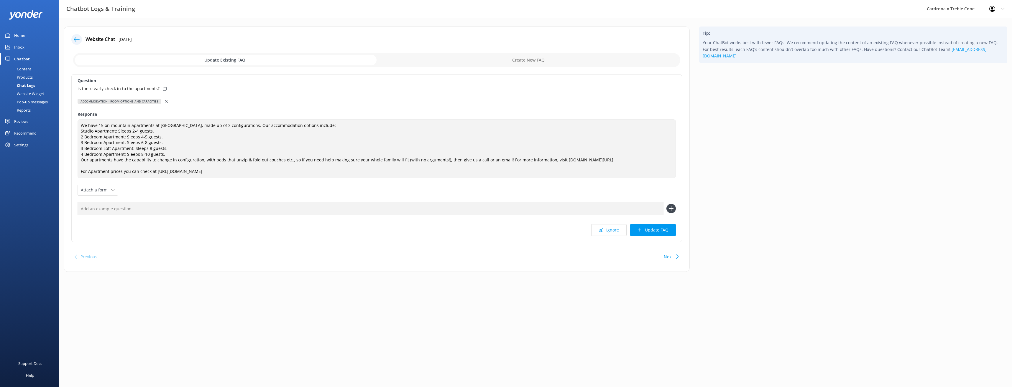
click at [165, 103] on icon at bounding box center [166, 101] width 3 height 3
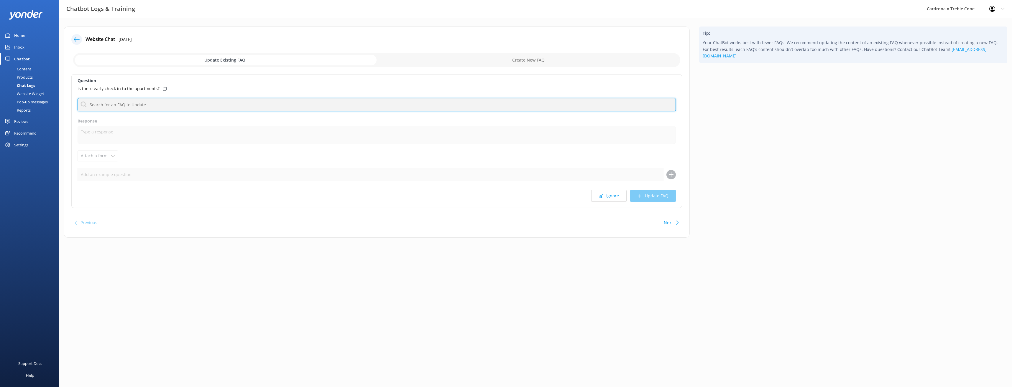
click at [141, 103] on input "text" at bounding box center [377, 104] width 598 height 13
type input "a"
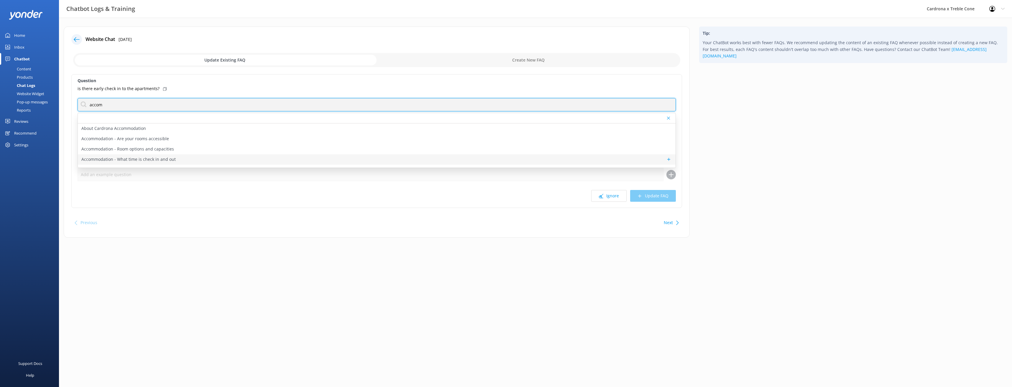
scroll to position [29, 0]
type input "accom"
click at [162, 132] on p "Accommodation - What time is check in and out" at bounding box center [128, 130] width 94 height 6
type textarea "The Cardrona accommodation check in time is 2:30pm. Check out time is 10:00am. …"
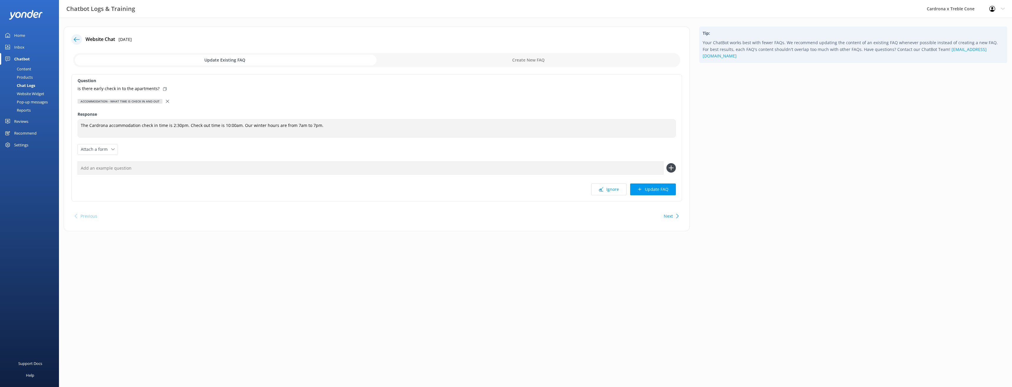
click at [166, 100] on icon at bounding box center [167, 101] width 3 height 3
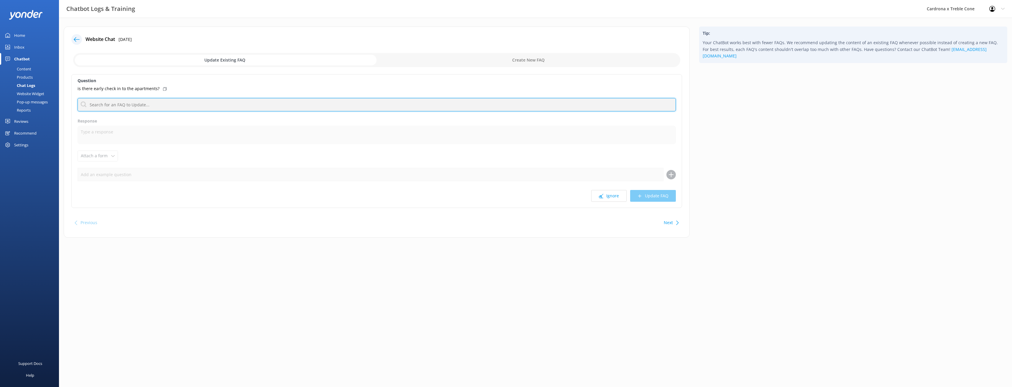
click at [135, 103] on input "text" at bounding box center [377, 104] width 598 height 13
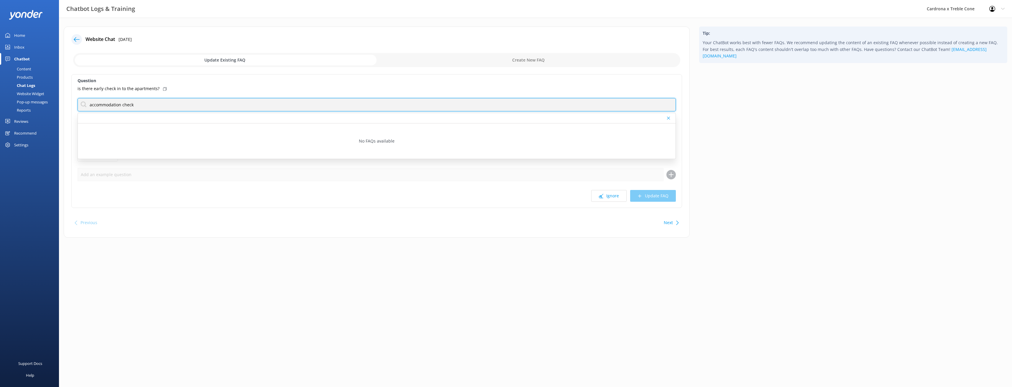
click at [138, 106] on input "accommodation check" at bounding box center [377, 104] width 598 height 13
type input "accommodation"
click at [124, 143] on p "Information about Cardrona Accommodation" at bounding box center [125, 142] width 89 height 6
type textarea "Lore ipsum dol sita co adi el sed do-eiusmodt incididunt ut labor etd magn ali …"
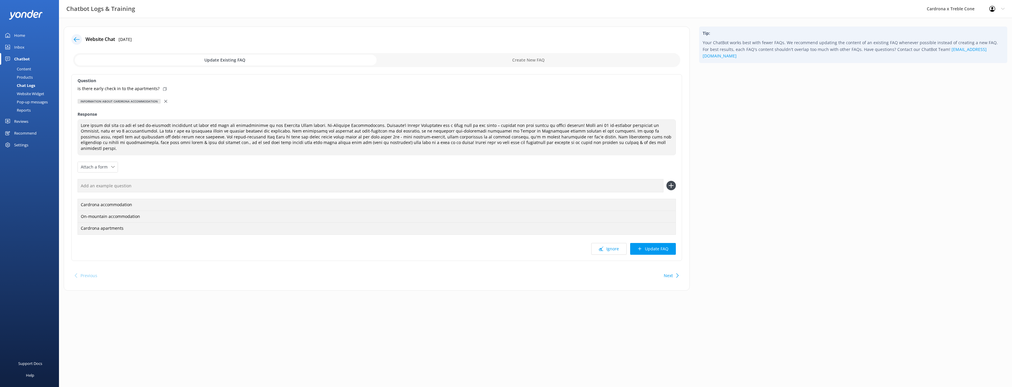
click at [166, 101] on icon at bounding box center [165, 101] width 3 height 3
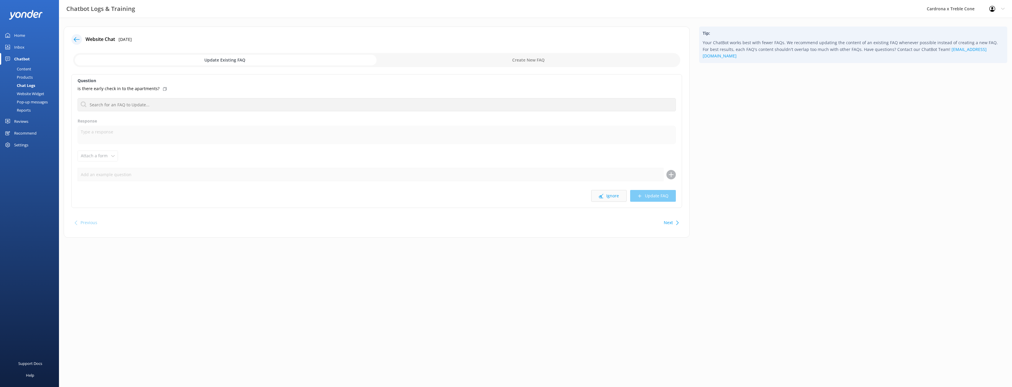
click at [608, 194] on button "Ignore" at bounding box center [608, 196] width 35 height 12
click at [612, 193] on button "Ignore" at bounding box center [608, 196] width 35 height 12
click at [609, 198] on button "Ignore" at bounding box center [608, 196] width 35 height 12
click at [617, 198] on button "Ignore" at bounding box center [608, 196] width 35 height 12
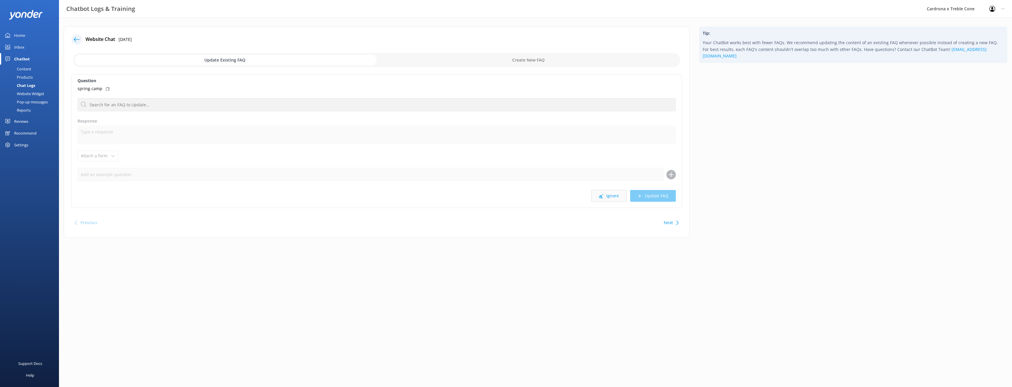
click at [615, 199] on button "Ignore" at bounding box center [608, 196] width 35 height 12
click at [616, 195] on button "Ignore" at bounding box center [608, 196] width 35 height 12
click at [612, 197] on button "Ignore" at bounding box center [608, 196] width 35 height 12
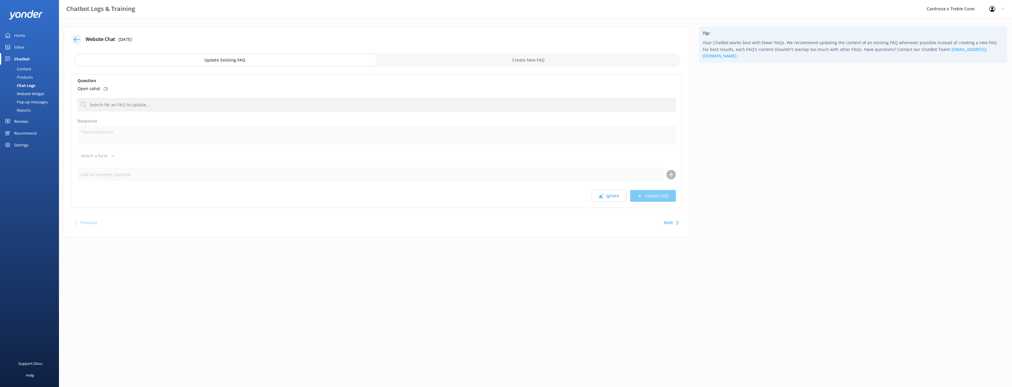
click at [612, 197] on button "Ignore" at bounding box center [608, 196] width 35 height 12
click at [624, 200] on button "Ignore" at bounding box center [608, 196] width 35 height 12
click at [624, 200] on button "Loading.." at bounding box center [614, 196] width 24 height 12
click at [618, 202] on button "Ignore" at bounding box center [608, 196] width 35 height 12
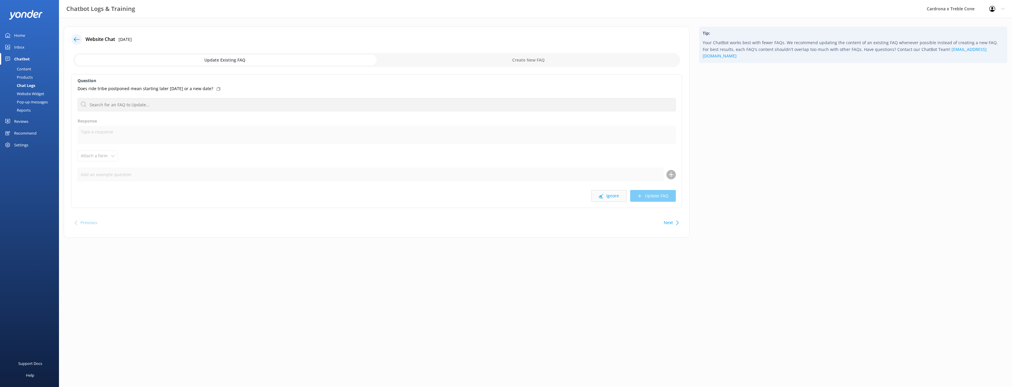
click at [618, 198] on button "Ignore" at bounding box center [608, 196] width 35 height 12
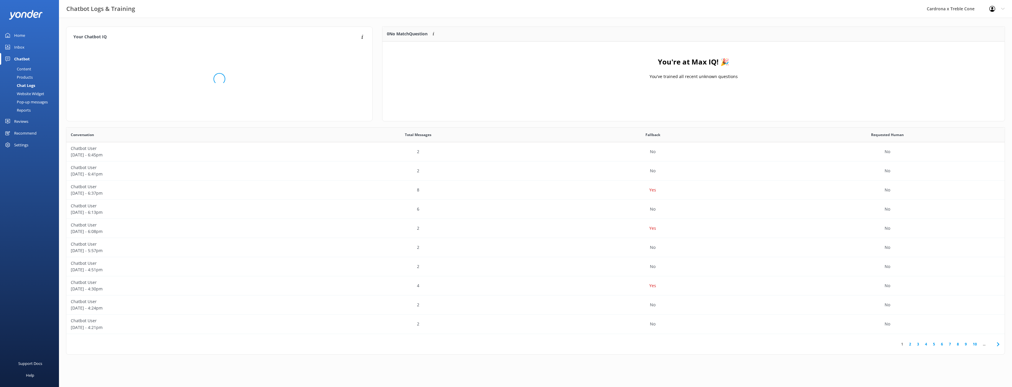
scroll to position [69, 618]
